Goal: Information Seeking & Learning: Check status

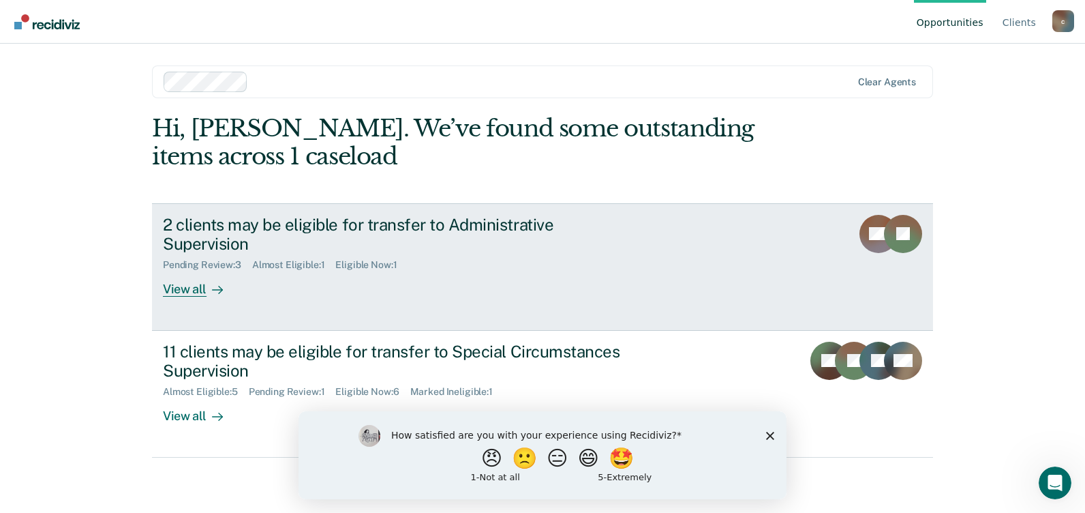
click at [356, 224] on div "2 clients may be eligible for transfer to Administrative Supervision" at bounding box center [402, 235] width 479 height 40
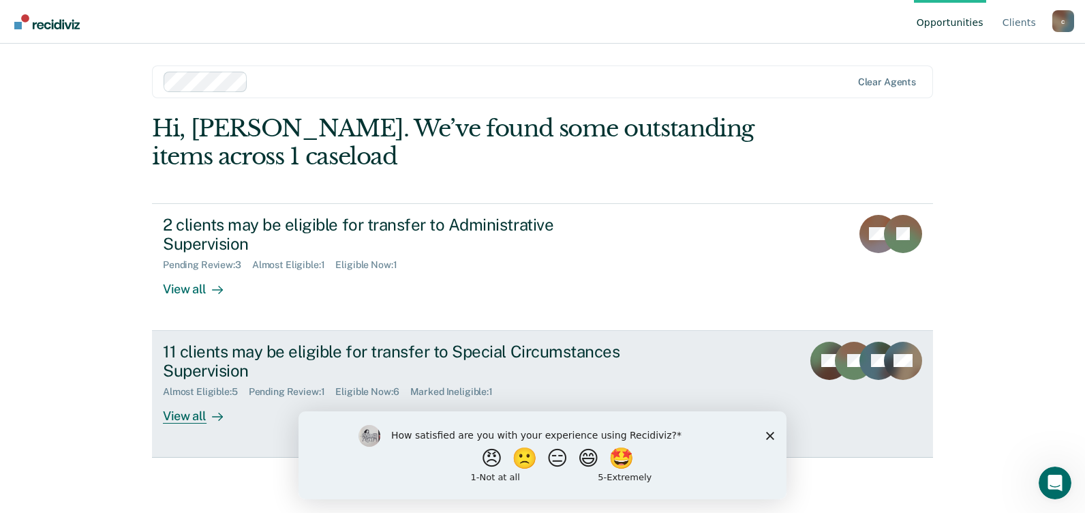
click at [237, 342] on div "11 clients may be eligible for transfer to Special Circumstances Supervision" at bounding box center [402, 362] width 479 height 40
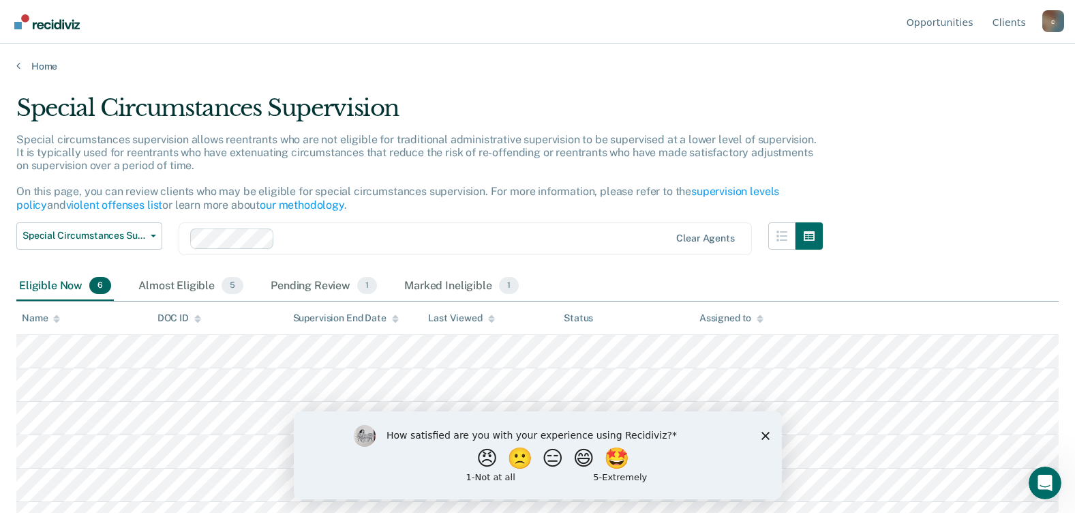
scroll to position [22, 0]
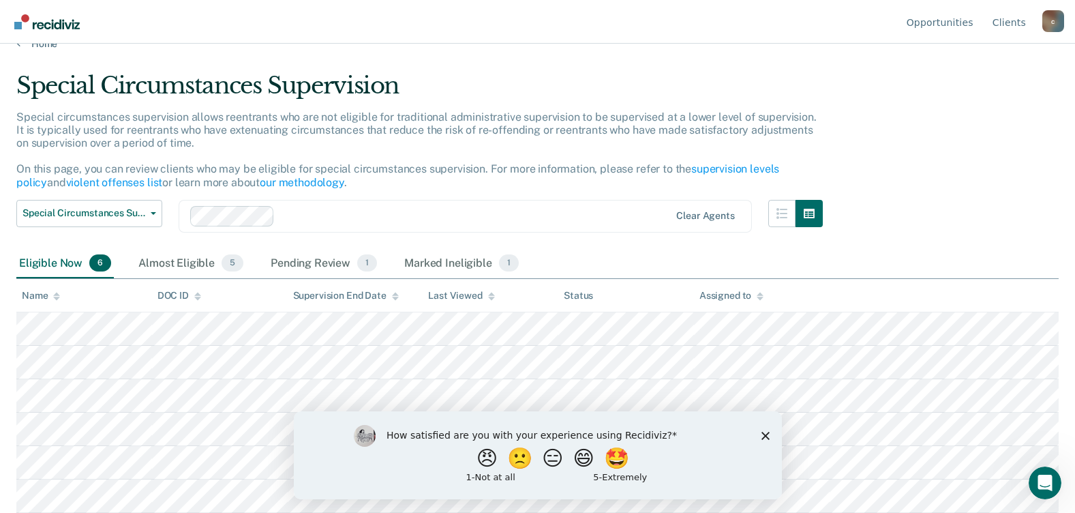
click at [762, 436] on icon "Close survey" at bounding box center [765, 435] width 8 height 8
